Goal: Find specific page/section: Find specific page/section

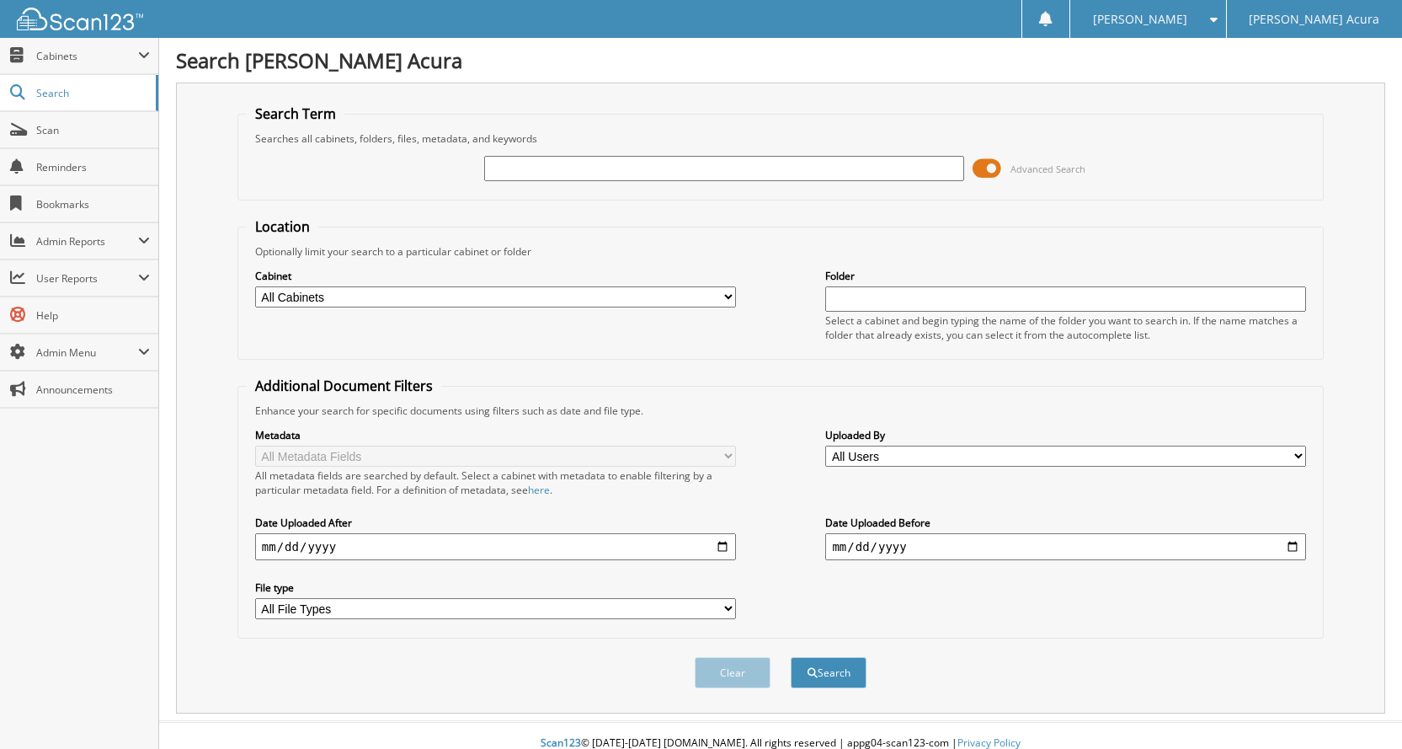
click at [588, 173] on input "text" at bounding box center [724, 168] width 481 height 25
type input "BUDION"
click at [791, 657] on button "Search" at bounding box center [829, 672] width 76 height 31
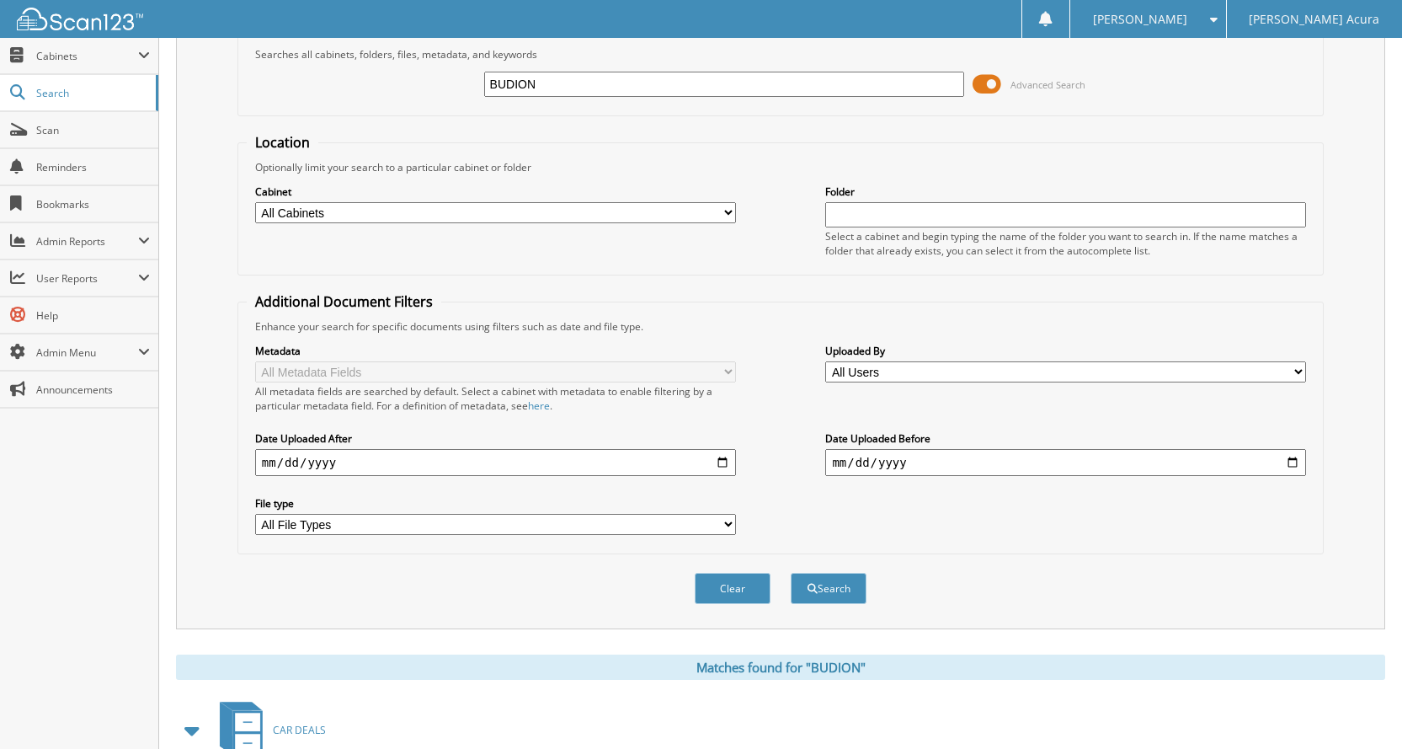
scroll to position [674, 0]
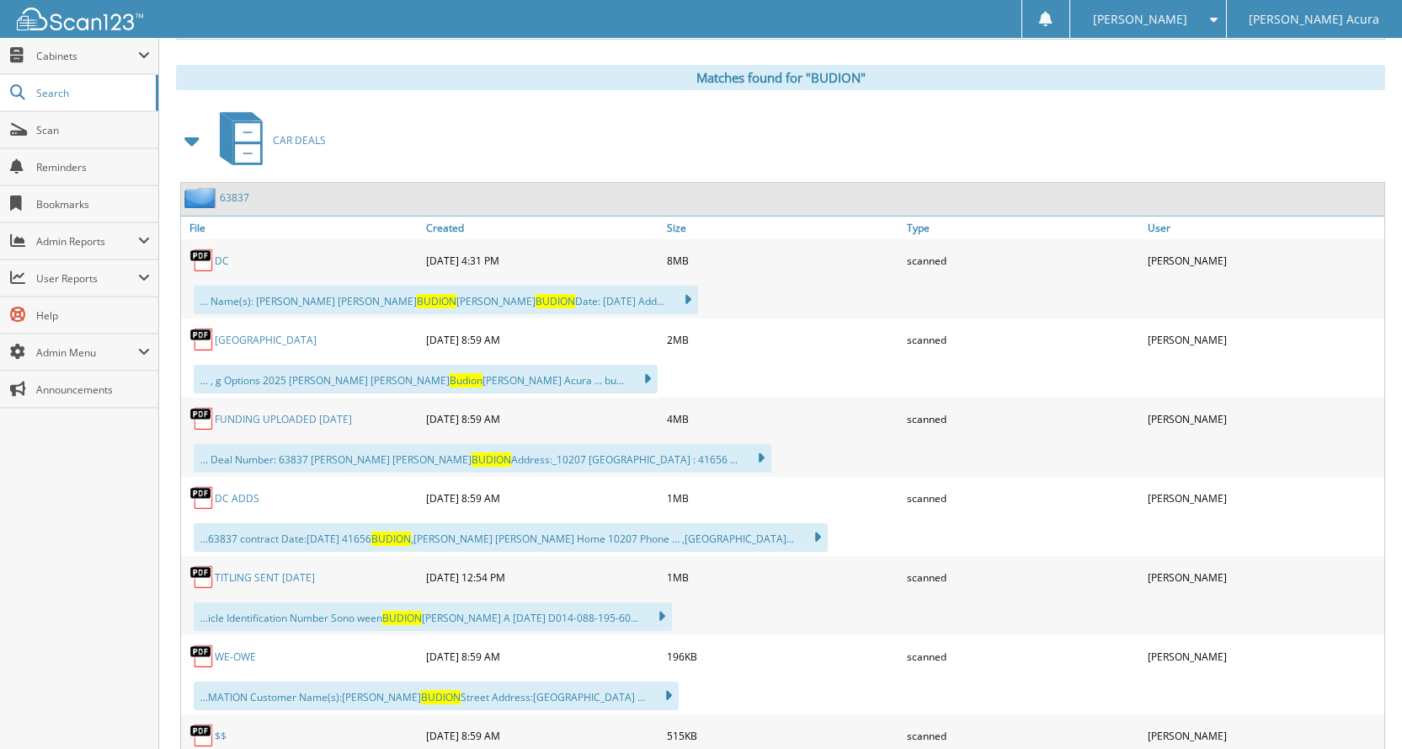
click at [222, 255] on link "DC" at bounding box center [222, 261] width 14 height 14
click at [93, 141] on link "Scan" at bounding box center [79, 130] width 158 height 36
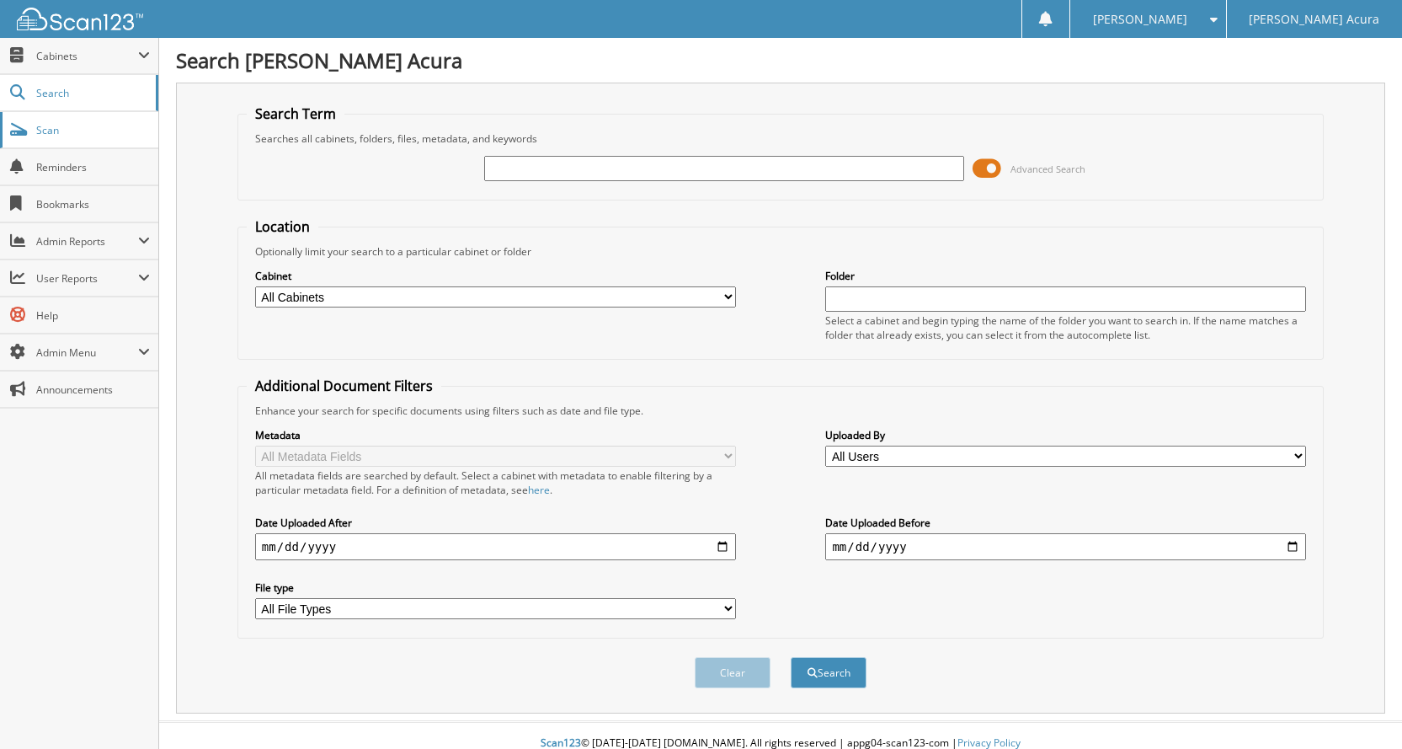
click at [67, 136] on span "Scan" at bounding box center [93, 130] width 114 height 14
click at [71, 131] on span "Scan" at bounding box center [93, 130] width 114 height 14
click at [35, 128] on link "Scan" at bounding box center [79, 130] width 158 height 36
